Goal: Navigation & Orientation: Find specific page/section

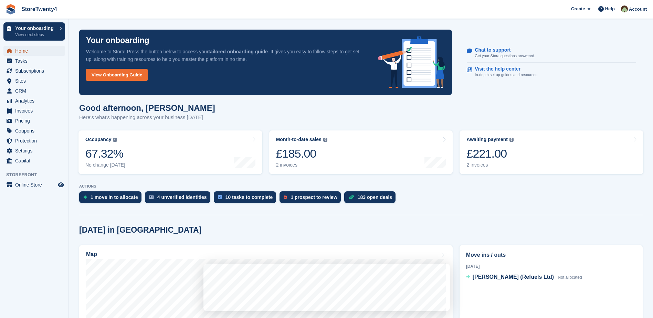
click at [19, 50] on span "Home" at bounding box center [35, 51] width 41 height 10
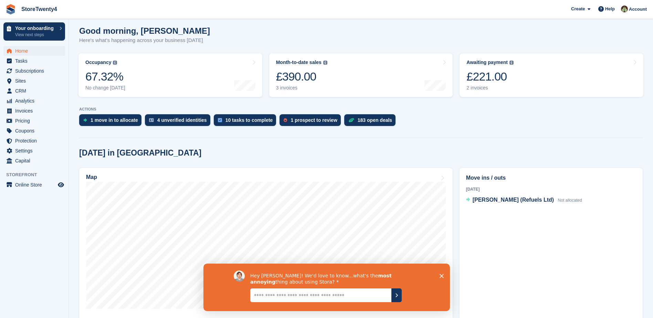
scroll to position [138, 0]
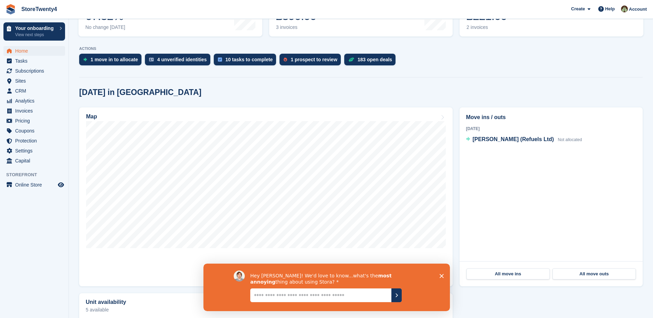
click at [442, 275] on polygon "Close survey" at bounding box center [441, 276] width 4 height 4
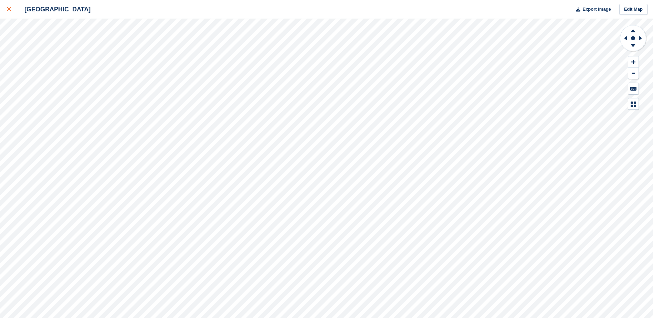
click at [7, 9] on icon at bounding box center [9, 9] width 4 height 4
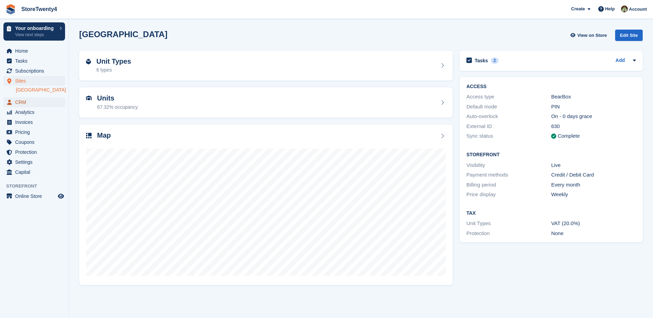
click at [23, 107] on span "CRM" at bounding box center [35, 102] width 41 height 10
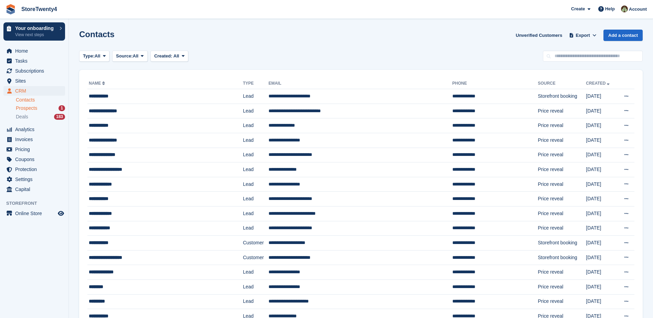
click at [29, 108] on span "Prospects" at bounding box center [26, 108] width 21 height 7
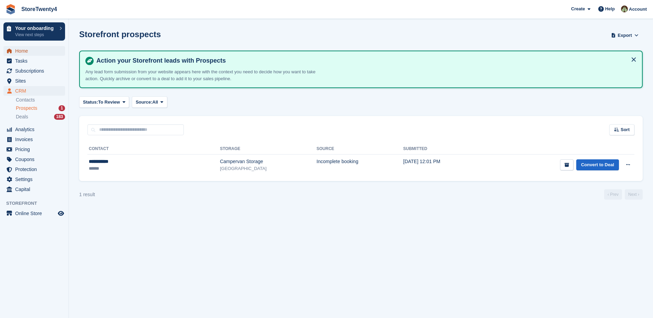
click at [23, 50] on span "Home" at bounding box center [35, 51] width 41 height 10
